Goal: Navigation & Orientation: Find specific page/section

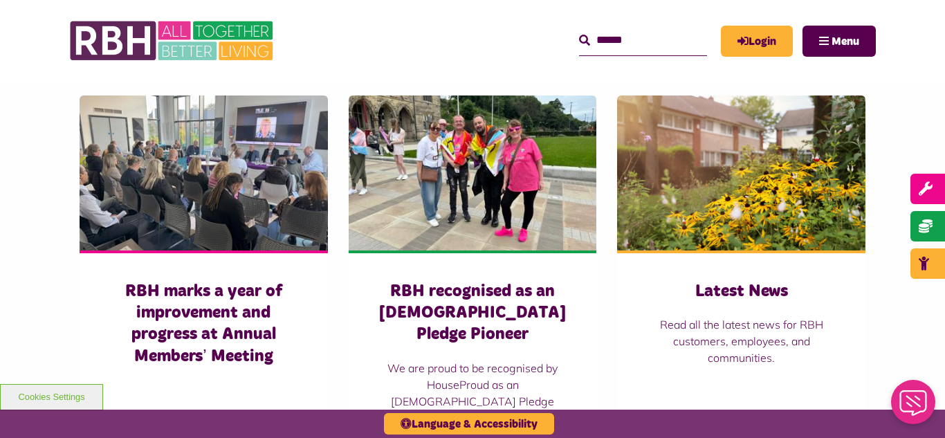
scroll to position [941, 0]
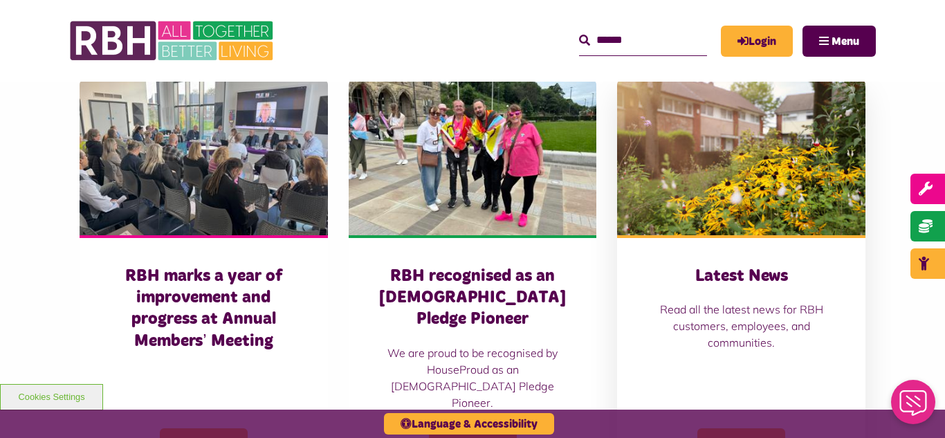
click at [731, 165] on img at bounding box center [741, 157] width 248 height 155
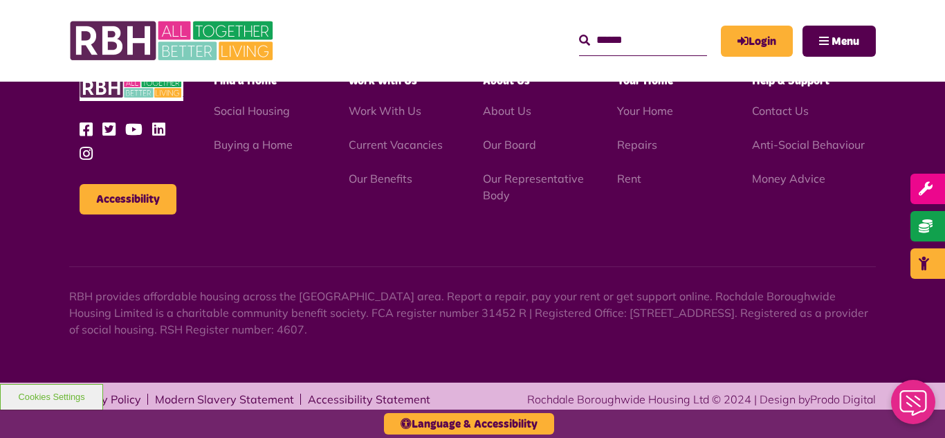
scroll to position [1969, 0]
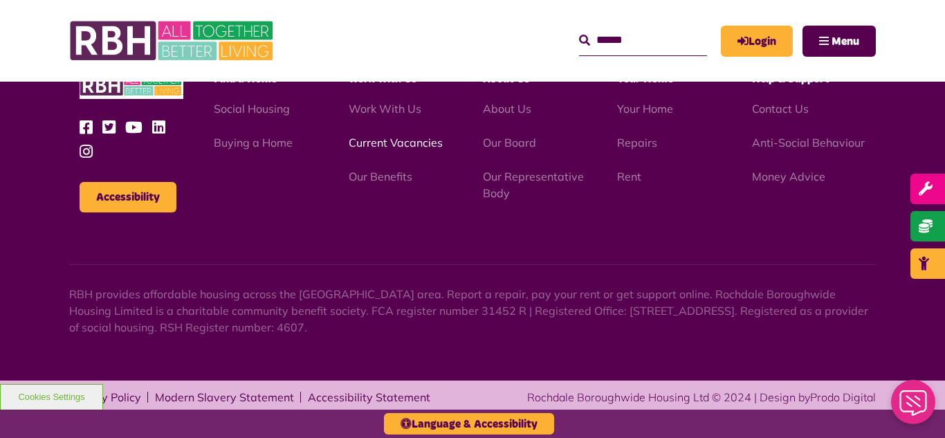
click at [379, 142] on link "Current Vacancies" at bounding box center [396, 143] width 94 height 14
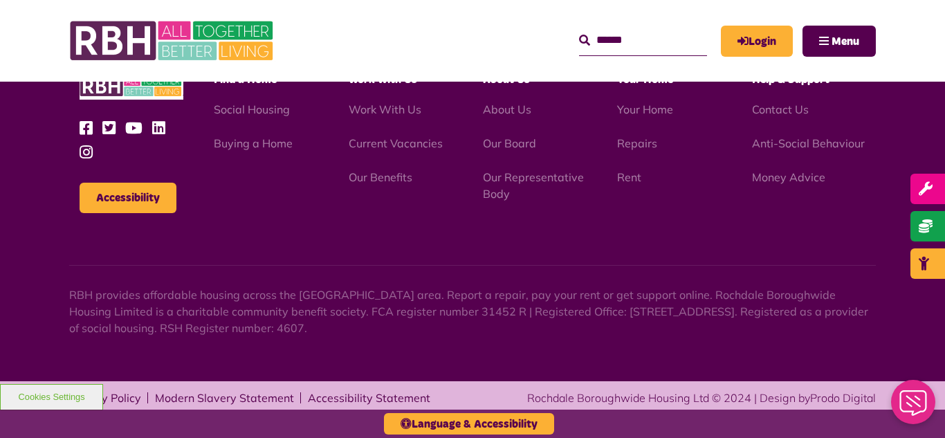
scroll to position [1626, 0]
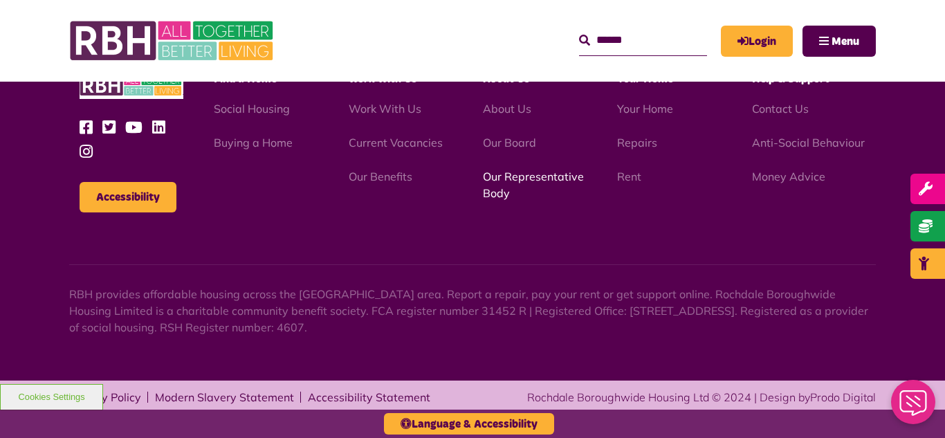
click at [520, 180] on link "Our Representative Body" at bounding box center [533, 185] width 101 height 30
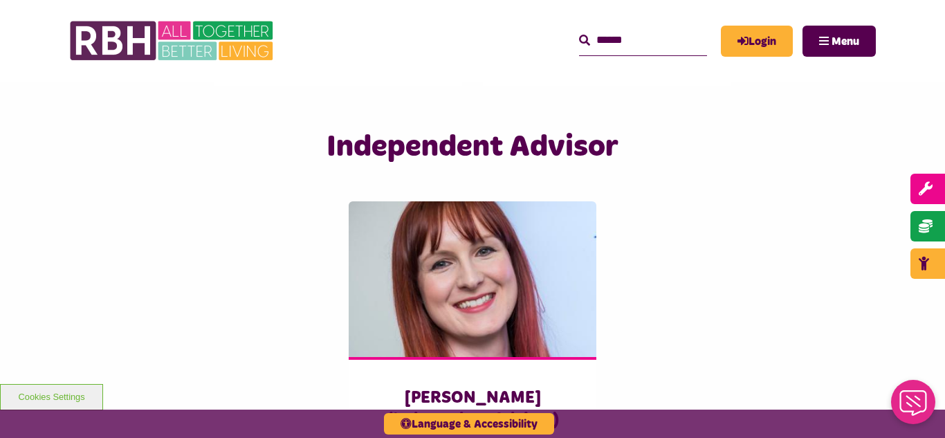
scroll to position [3350, 0]
